Goal: Check status: Check status

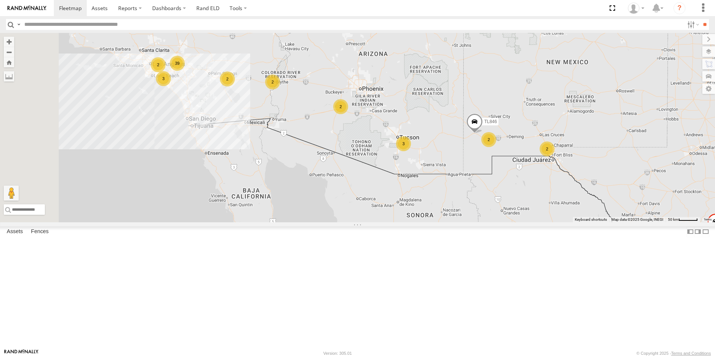
drag, startPoint x: 389, startPoint y: 224, endPoint x: 414, endPoint y: 99, distance: 127.6
click at [414, 99] on div "TL384 TL348 TL132 TL787 TL347 TL608 39 3 TL846 2 2 3 2 2 2 2" at bounding box center [357, 127] width 715 height 189
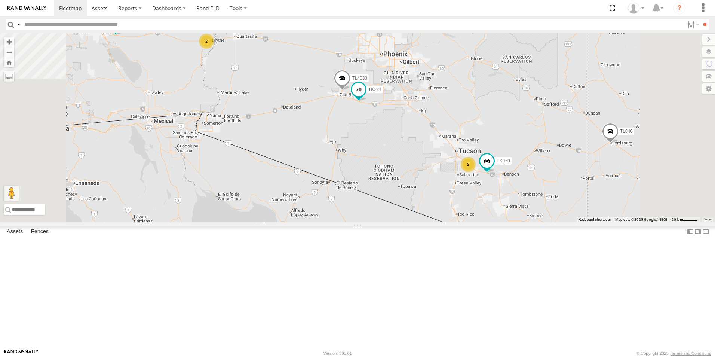
click at [365, 96] on span at bounding box center [358, 89] width 13 height 13
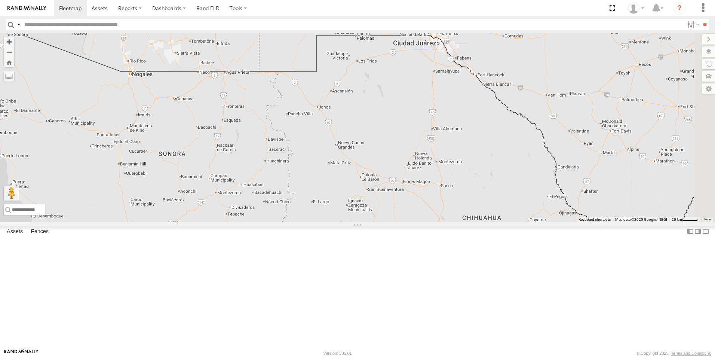
drag, startPoint x: 513, startPoint y: 216, endPoint x: 189, endPoint y: 64, distance: 358.6
click at [189, 64] on div "TL384 TL348 TL132 TL787 TL347 TL608 TL846 2 TK882 TK979 TL029 TL4030 2 TK221 TK…" at bounding box center [357, 127] width 715 height 189
click at [435, 30] on div "2" at bounding box center [427, 22] width 15 height 15
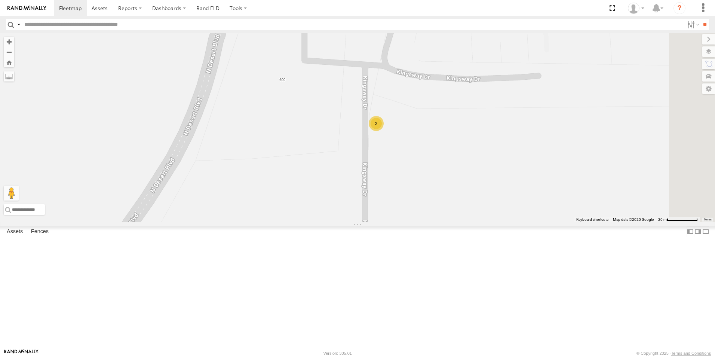
scroll to position [37, 0]
click at [0, 0] on div "All Assets" at bounding box center [0, 0] width 0 height 0
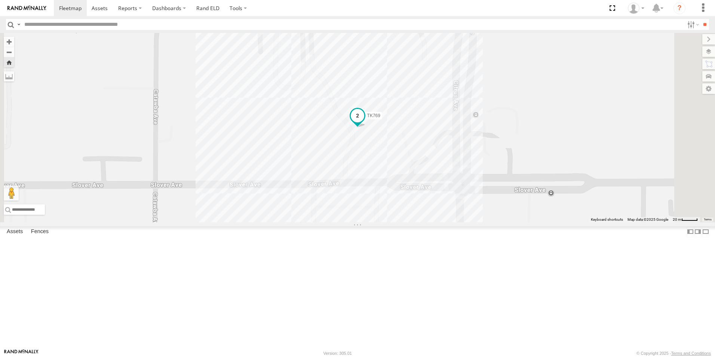
click at [380, 119] on span "TK769" at bounding box center [373, 115] width 13 height 5
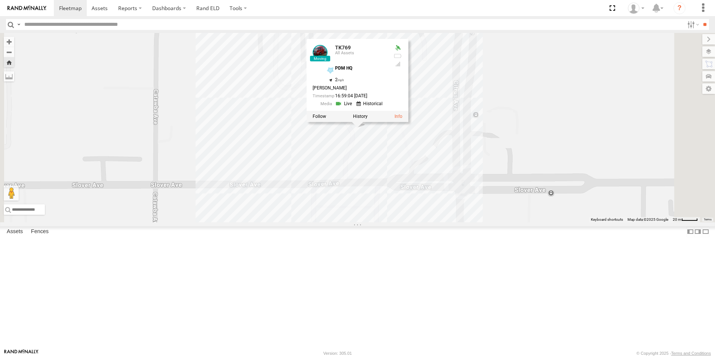
scroll to position [598, 0]
click at [0, 0] on div "769 (ELD)" at bounding box center [0, 0] width 0 height 0
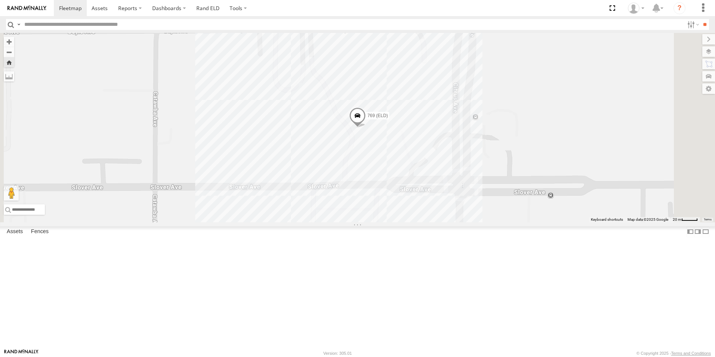
click at [366, 128] on span at bounding box center [357, 117] width 16 height 20
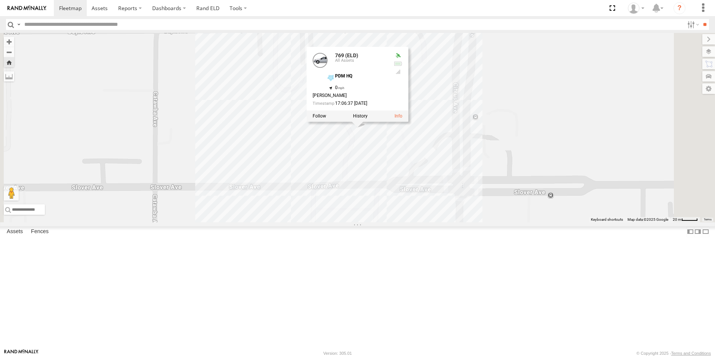
scroll to position [112, 0]
click at [0, 0] on div "All Assets" at bounding box center [0, 0] width 0 height 0
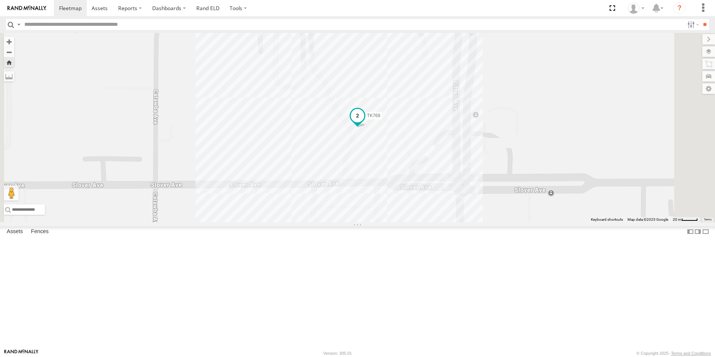
click at [364, 123] on span at bounding box center [357, 115] width 13 height 13
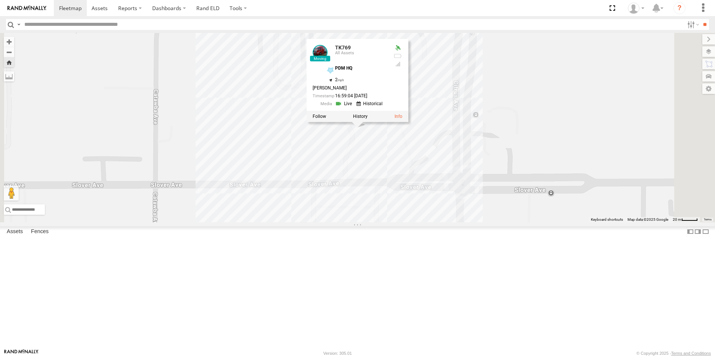
scroll to position [0, 0]
click at [59, 24] on input "text" at bounding box center [352, 24] width 663 height 11
type input "*****"
click at [701, 27] on input "**" at bounding box center [705, 24] width 9 height 11
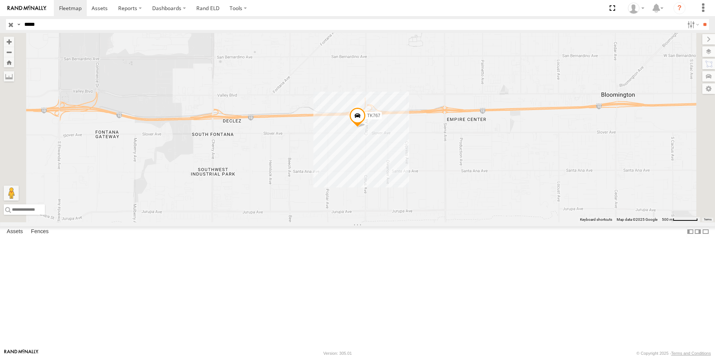
click at [380, 118] on span "TK767" at bounding box center [373, 115] width 13 height 5
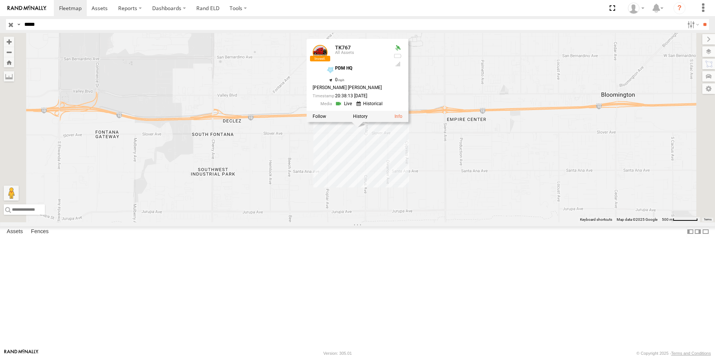
click at [354, 107] on link at bounding box center [344, 103] width 19 height 7
click at [368, 119] on label at bounding box center [360, 116] width 15 height 5
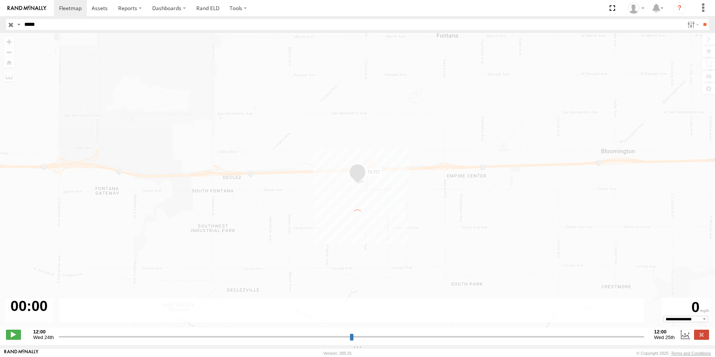
type input "**********"
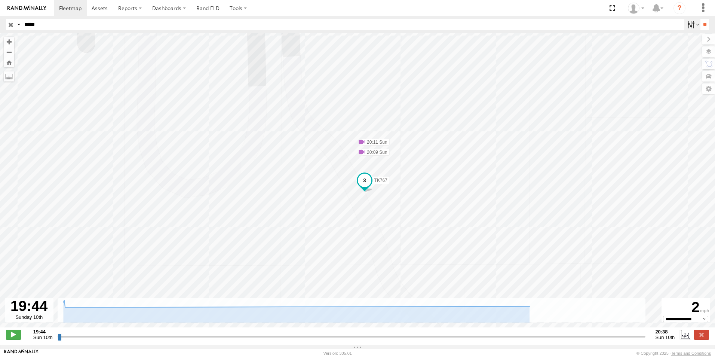
click at [687, 25] on label at bounding box center [692, 24] width 16 height 11
click at [693, 23] on label at bounding box center [692, 24] width 16 height 11
click at [362, 153] on span at bounding box center [361, 151] width 7 height 7
click at [180, 85] on div "TK767 20:09 Sun 20:11 Sun Vibration - Media PDM HQ 20:09 08/10/2025" at bounding box center [357, 184] width 715 height 302
click at [12, 27] on input "button" at bounding box center [11, 24] width 10 height 11
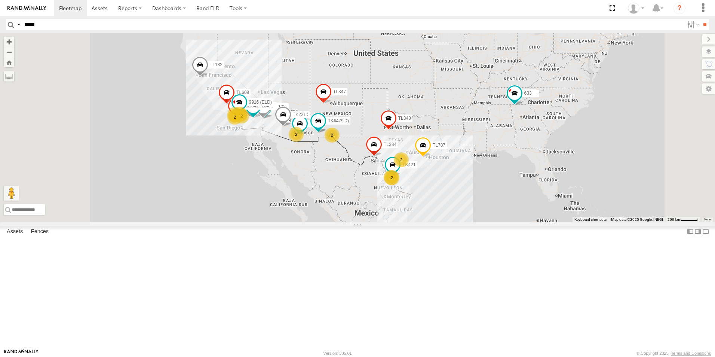
click at [63, 18] on header "Search Query Asset ID Asset Label Registration Manufacturer Model VIN Job ID" at bounding box center [357, 24] width 715 height 17
click at [62, 24] on input "*****" at bounding box center [352, 24] width 663 height 11
click at [701, 25] on input "**" at bounding box center [705, 24] width 9 height 11
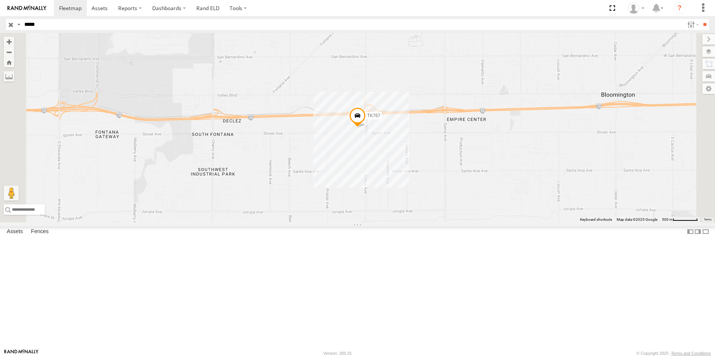
click at [380, 118] on span "TK767" at bounding box center [373, 115] width 13 height 5
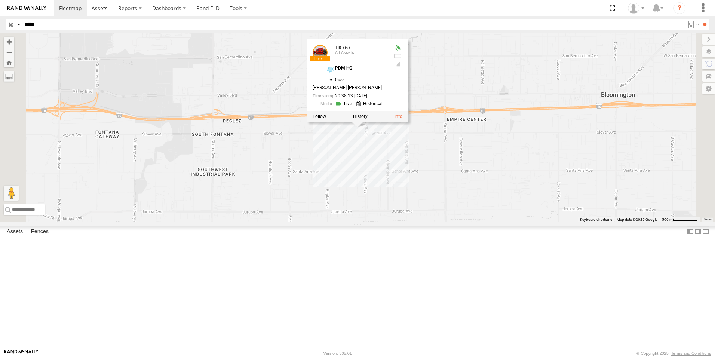
click at [385, 107] on link at bounding box center [370, 103] width 28 height 7
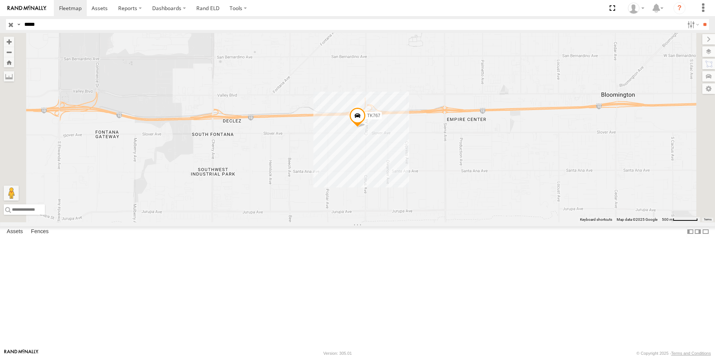
click at [56, 28] on input "*****" at bounding box center [352, 24] width 663 height 11
click at [380, 118] on span "TK767" at bounding box center [373, 115] width 13 height 5
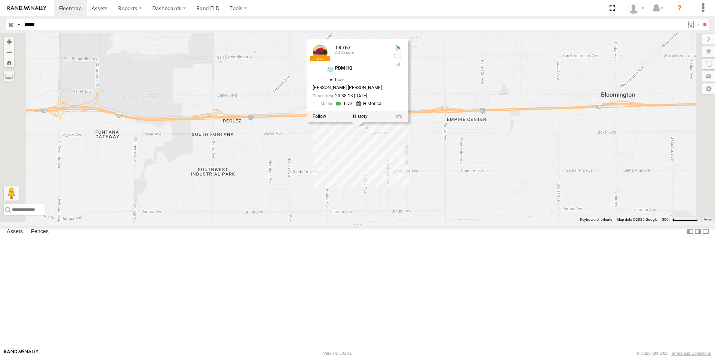
click at [385, 107] on link at bounding box center [370, 103] width 28 height 7
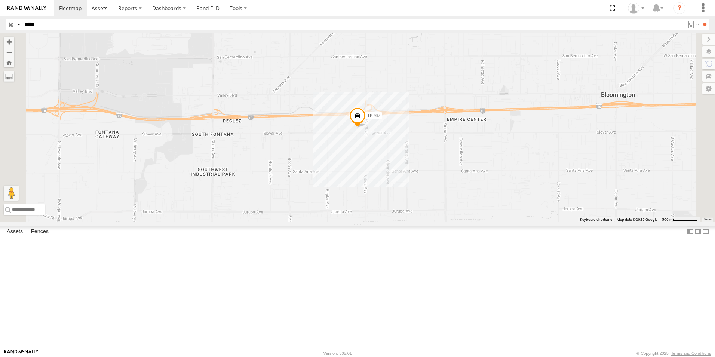
click at [46, 25] on input "*****" at bounding box center [352, 24] width 663 height 11
type input "*****"
click at [705, 24] on input "**" at bounding box center [705, 24] width 9 height 11
click at [0, 0] on div "All Assets" at bounding box center [0, 0] width 0 height 0
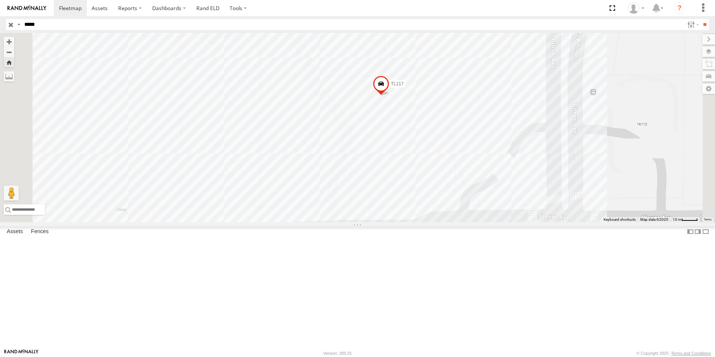
drag, startPoint x: 444, startPoint y: 131, endPoint x: 494, endPoint y: 94, distance: 62.3
click at [494, 94] on div "TL117" at bounding box center [357, 127] width 715 height 189
click at [389, 96] on span at bounding box center [381, 86] width 16 height 20
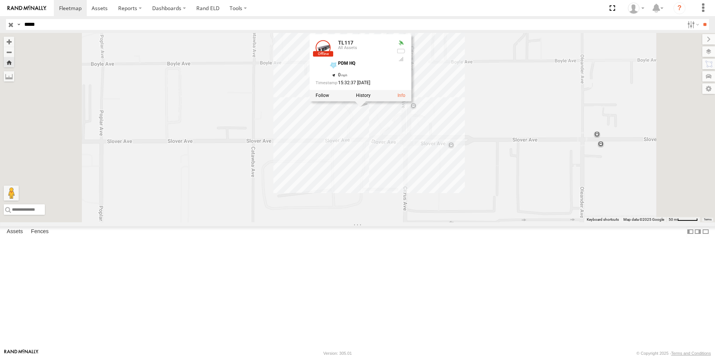
click at [437, 170] on div "TL117 TL117 All Assets PDM HQ 34.06381 , -117.45508 0 15:32:37 06/29/2025" at bounding box center [357, 127] width 715 height 189
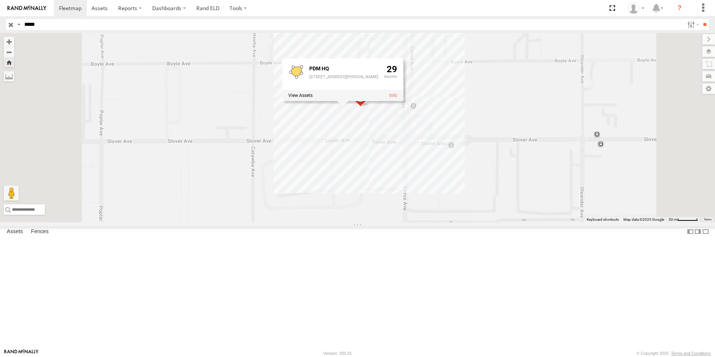
click at [549, 165] on div "TL117 PDM HQ 16016 Slover Ave, Fontana, CA 92337 29" at bounding box center [357, 127] width 715 height 189
click at [369, 107] on span at bounding box center [360, 97] width 16 height 20
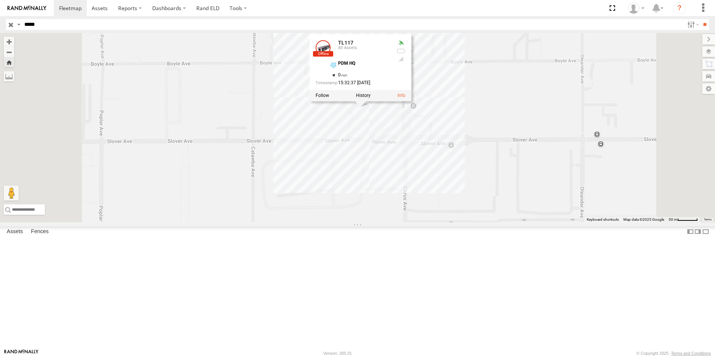
click at [416, 177] on div "TL117 TL117 All Assets PDM HQ 34.06381 , -117.45508 0 15:32:37 06/29/2025" at bounding box center [357, 127] width 715 height 189
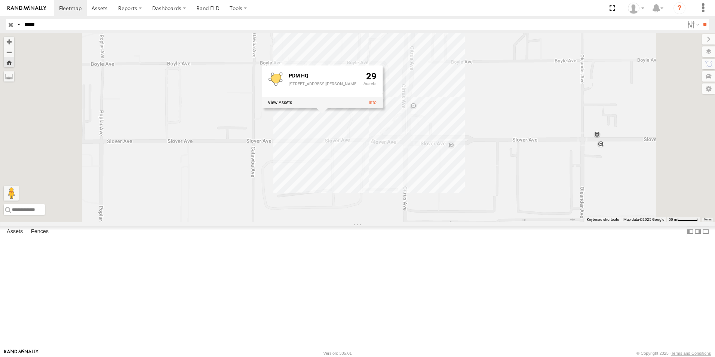
click at [447, 185] on div "TL117 PDM HQ 16016 Slover Ave, Fontana, CA 92337 29" at bounding box center [357, 127] width 715 height 189
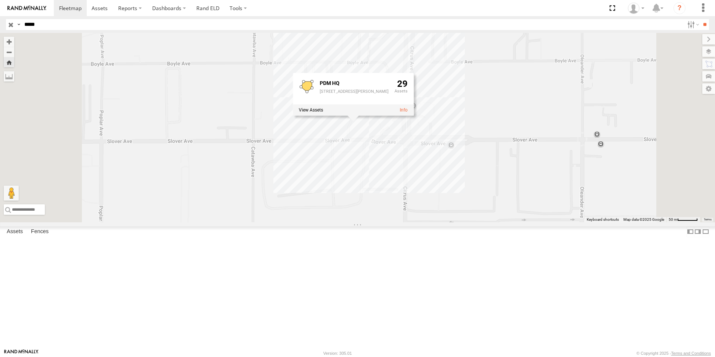
click at [445, 126] on div "TL117 PDM HQ 16016 Slover Ave, Fontana, CA 92337 29" at bounding box center [357, 127] width 715 height 189
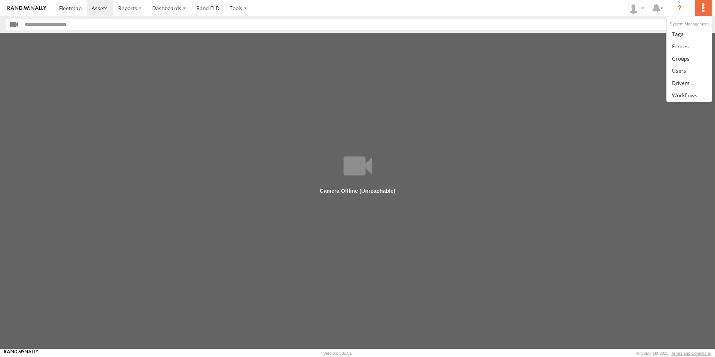
click at [703, 9] on label at bounding box center [703, 8] width 16 height 16
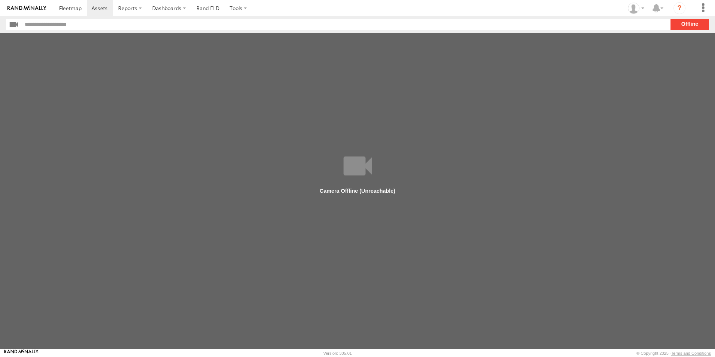
click at [568, 119] on main at bounding box center [357, 191] width 715 height 316
click at [652, 26] on label at bounding box center [654, 24] width 16 height 11
click at [0, 0] on label at bounding box center [0, 0] width 0 height 0
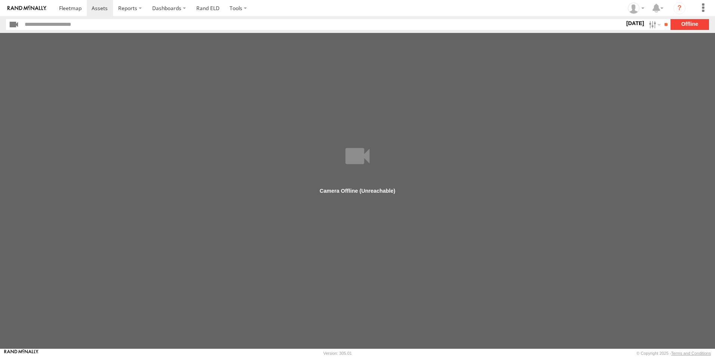
click at [0, 0] on label at bounding box center [0, 0] width 0 height 0
click at [665, 24] on input "**" at bounding box center [666, 24] width 9 height 11
click at [649, 24] on label at bounding box center [654, 24] width 16 height 11
click at [0, 0] on label at bounding box center [0, 0] width 0 height 0
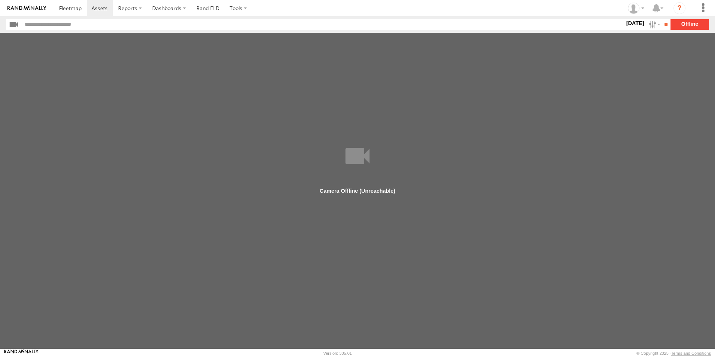
click at [0, 0] on label at bounding box center [0, 0] width 0 height 0
click at [665, 24] on input "**" at bounding box center [666, 24] width 9 height 11
